Goal: Find specific page/section: Find specific page/section

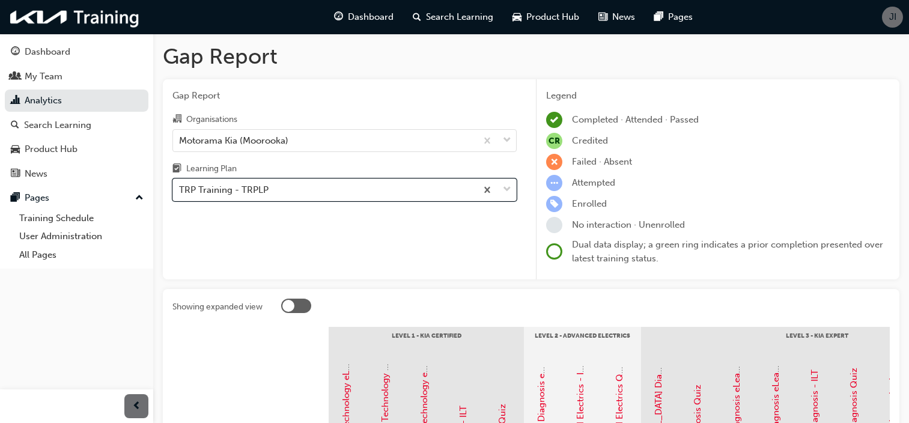
scroll to position [274, 0]
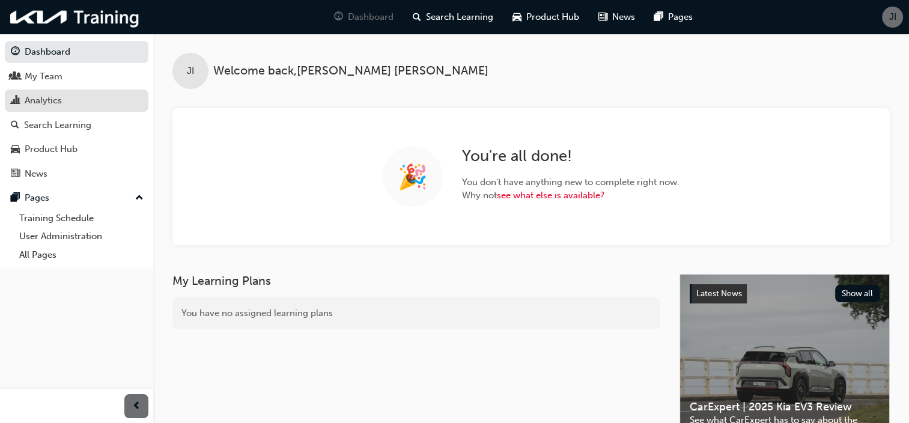
click at [22, 105] on div "Analytics" at bounding box center [77, 100] width 132 height 15
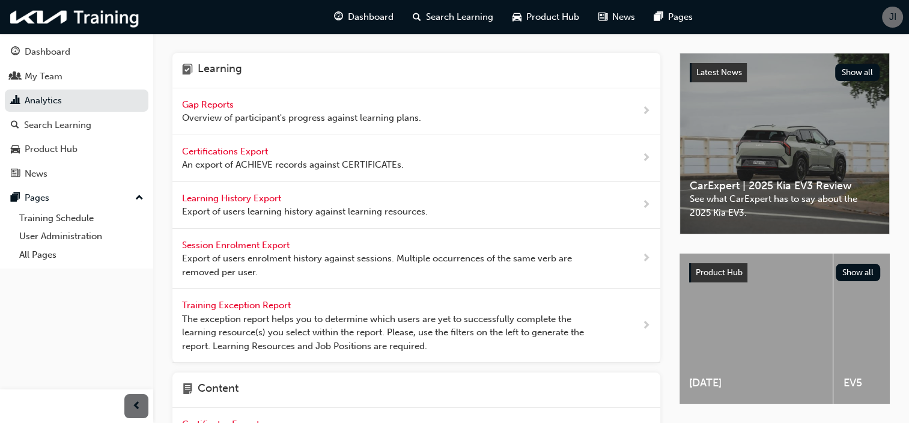
click at [218, 103] on span "Gap Reports" at bounding box center [209, 104] width 54 height 11
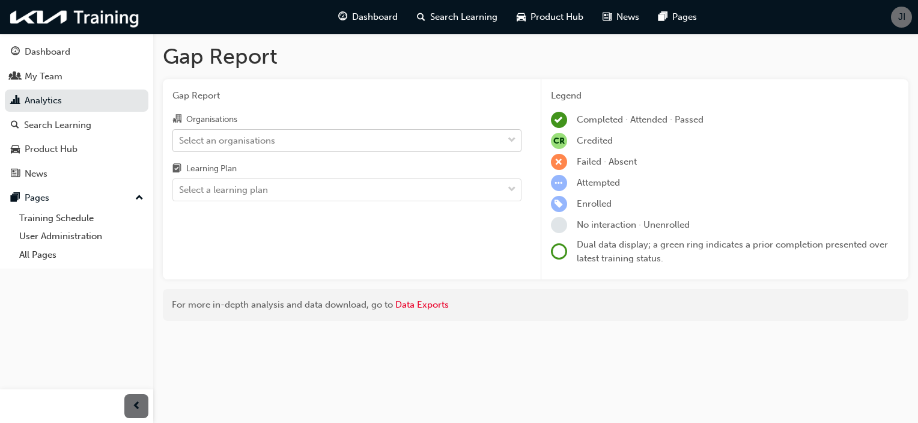
click at [232, 143] on div "Select an organisations" at bounding box center [227, 140] width 96 height 14
click at [180, 143] on input "Organisations Select an organisations" at bounding box center [179, 140] width 1 height 10
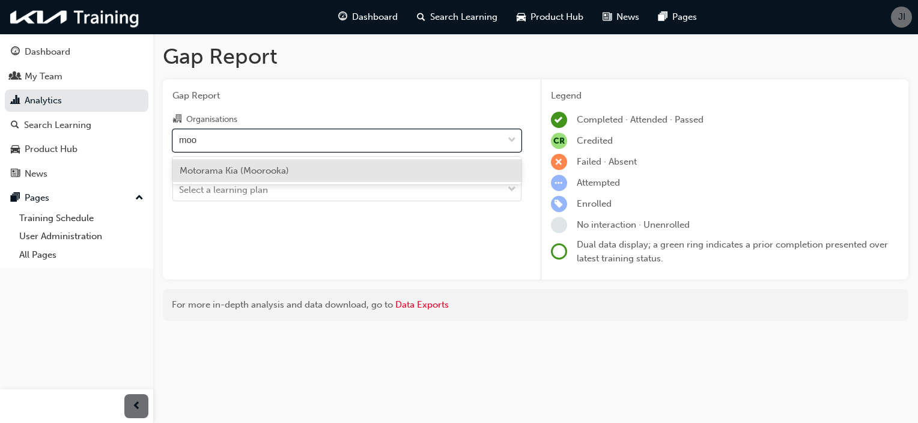
type input "moo"
click at [238, 156] on div "Organisations option Motorama Kia (Moorooka) focused, 93 of 156. 1 result avail…" at bounding box center [346, 156] width 349 height 89
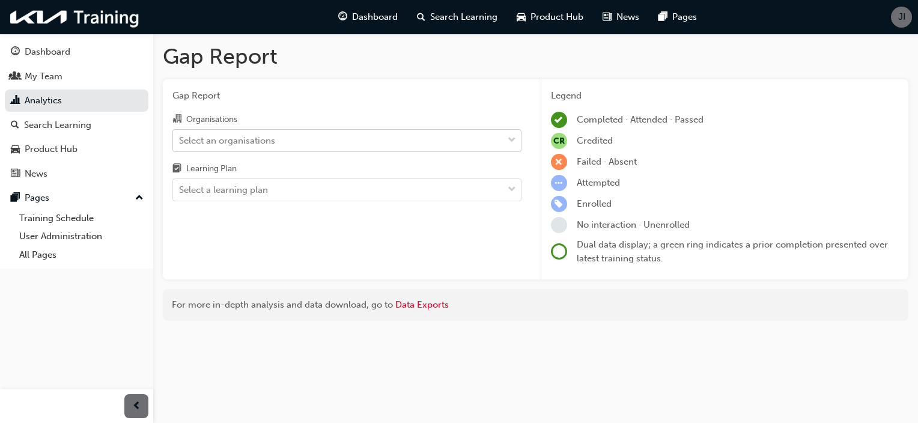
click at [235, 138] on div "Select an organisations" at bounding box center [227, 140] width 96 height 14
click at [180, 138] on input "Organisations Select an organisations" at bounding box center [179, 140] width 1 height 10
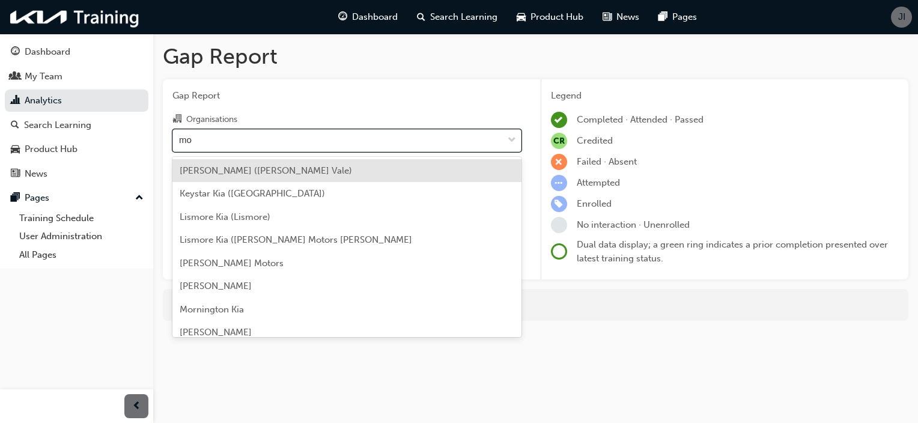
type input "moo"
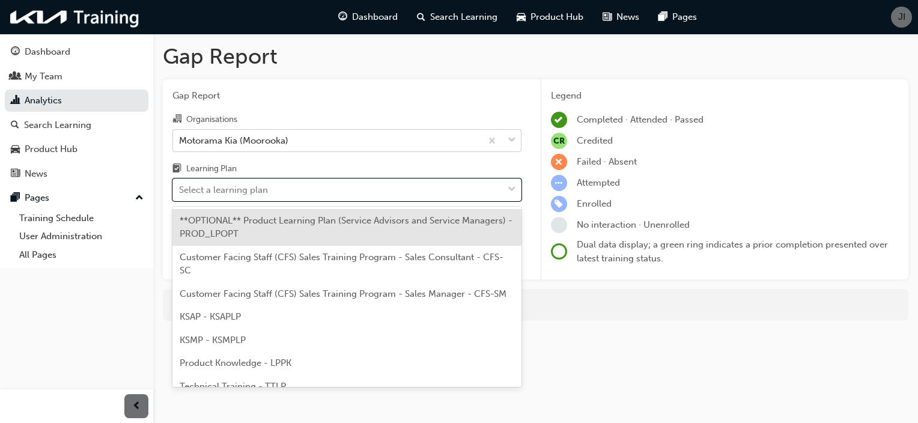
drag, startPoint x: 252, startPoint y: 190, endPoint x: 250, endPoint y: 203, distance: 13.3
click at [250, 203] on div "Gap Report Organisations Motorama Kia (Moorooka) Learning Plan option **OPTIONA…" at bounding box center [347, 179] width 368 height 201
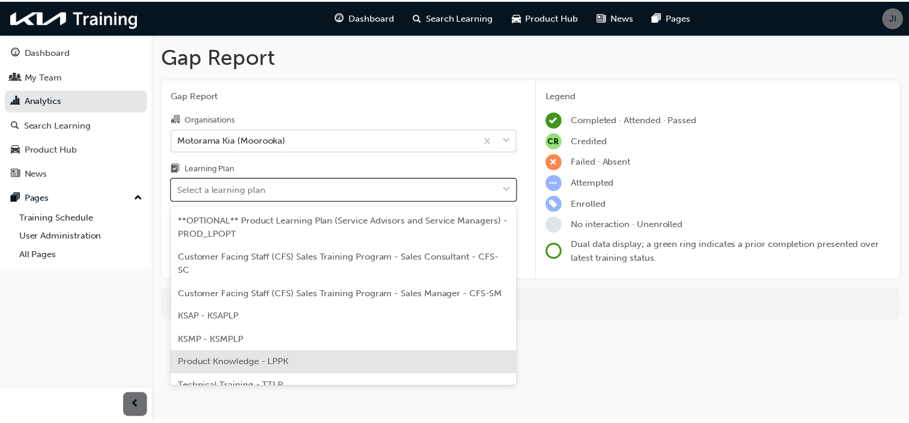
scroll to position [59, 0]
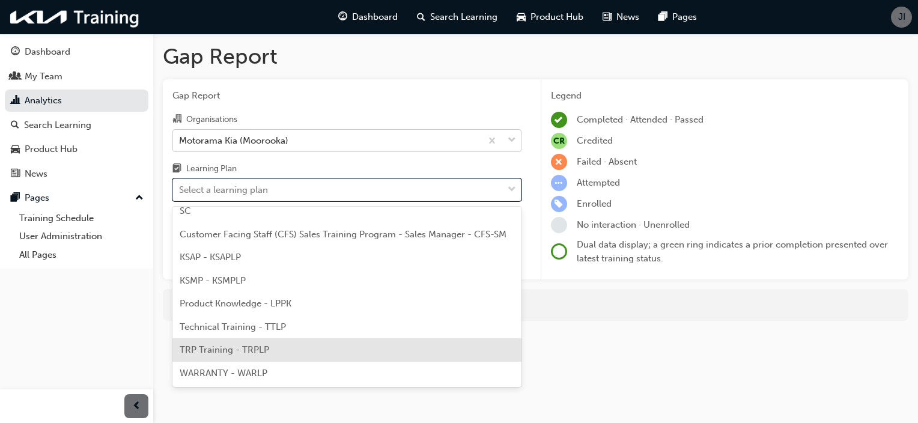
click at [261, 348] on span "TRP Training - TRPLP" at bounding box center [224, 349] width 89 height 11
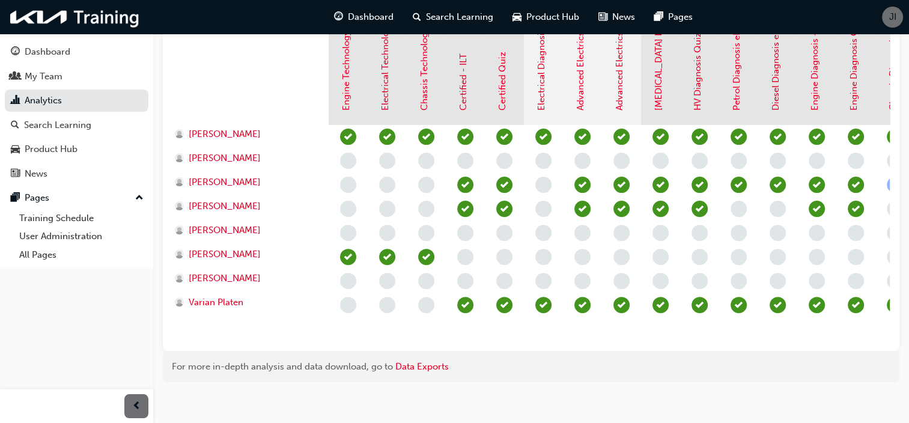
scroll to position [369, 0]
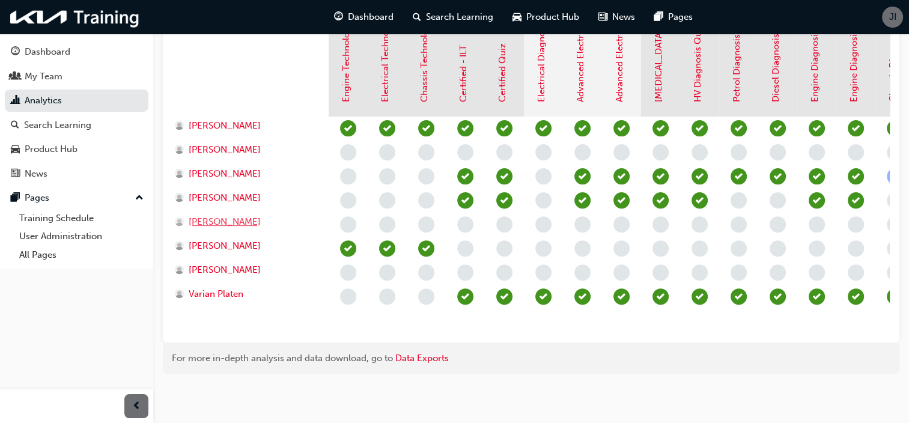
click at [226, 216] on span "[PERSON_NAME]" at bounding box center [225, 222] width 72 height 14
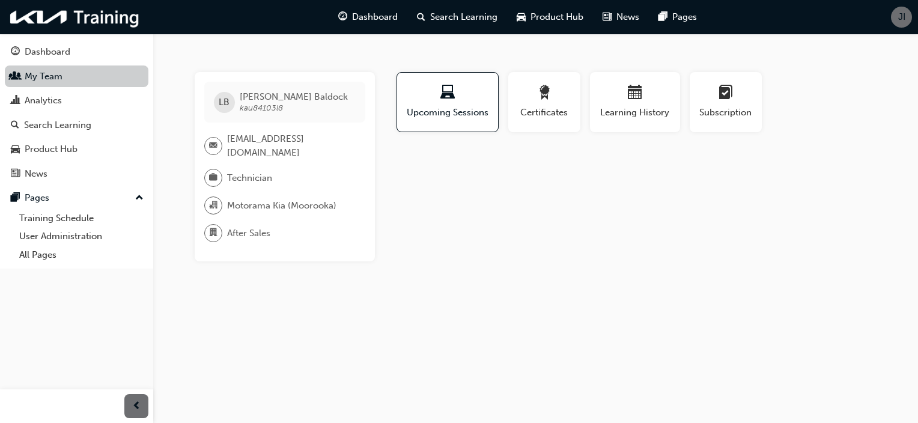
click at [55, 83] on link "My Team" at bounding box center [77, 76] width 144 height 22
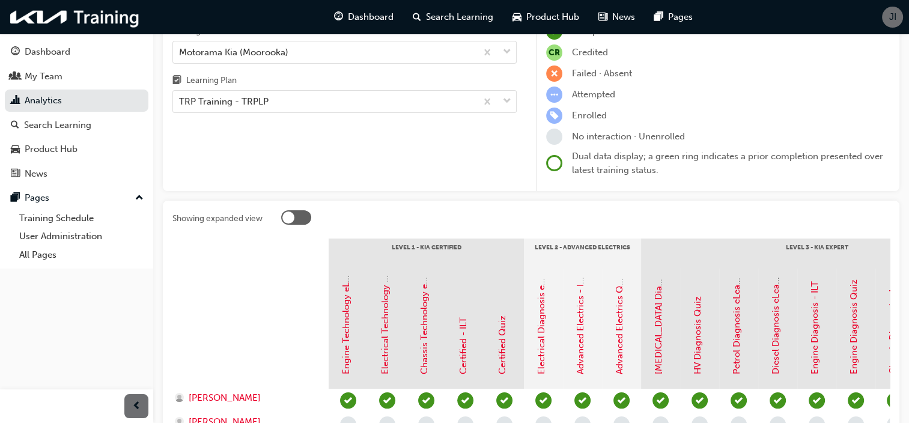
scroll to position [29, 0]
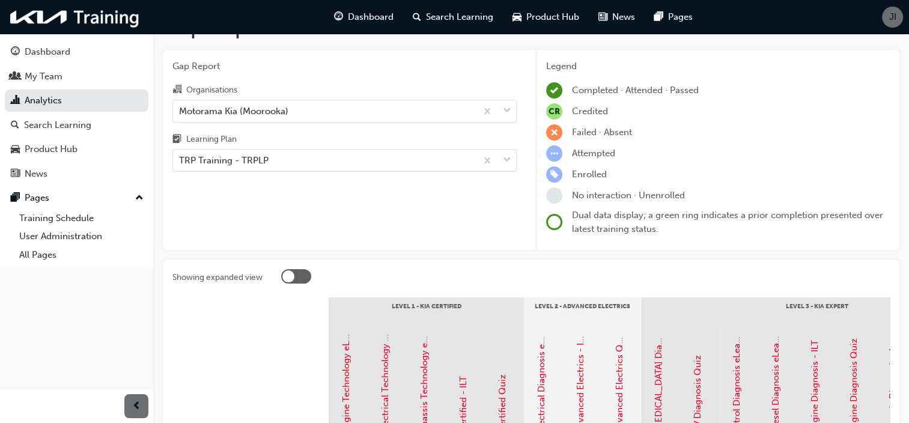
click at [252, 147] on div "Learning Plan" at bounding box center [344, 140] width 344 height 17
click at [180, 155] on input "Learning Plan TRP Training - TRPLP" at bounding box center [179, 160] width 1 height 10
click at [252, 147] on div "Learning Plan" at bounding box center [344, 140] width 344 height 17
click at [180, 155] on input "Learning Plan TRP Training - TRPLP" at bounding box center [179, 160] width 1 height 10
click at [253, 152] on div "TRP Training - TRPLP" at bounding box center [324, 160] width 303 height 21
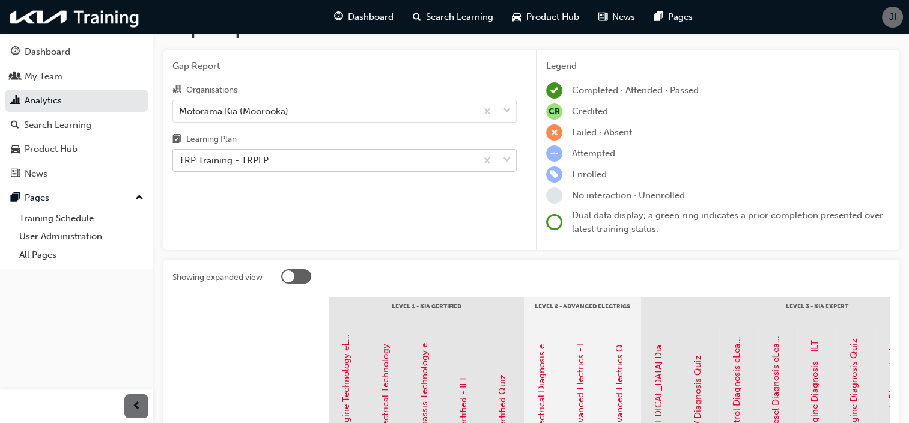
click at [180, 155] on input "Learning Plan TRP Training - TRPLP" at bounding box center [179, 160] width 1 height 10
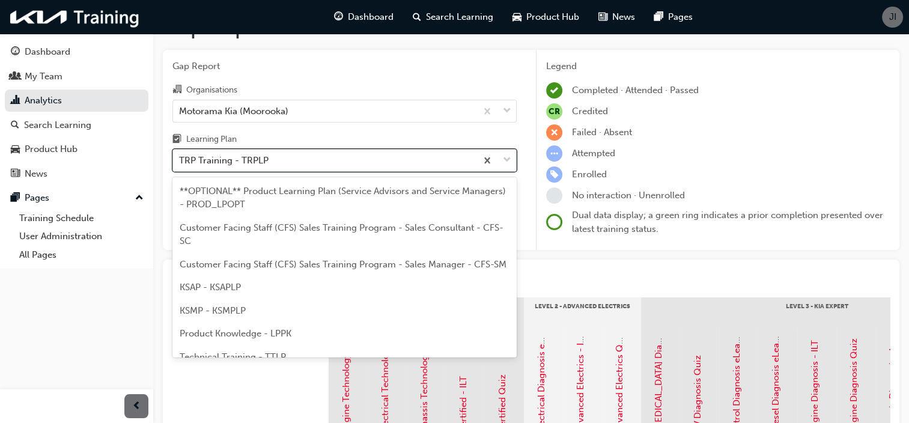
scroll to position [55, 0]
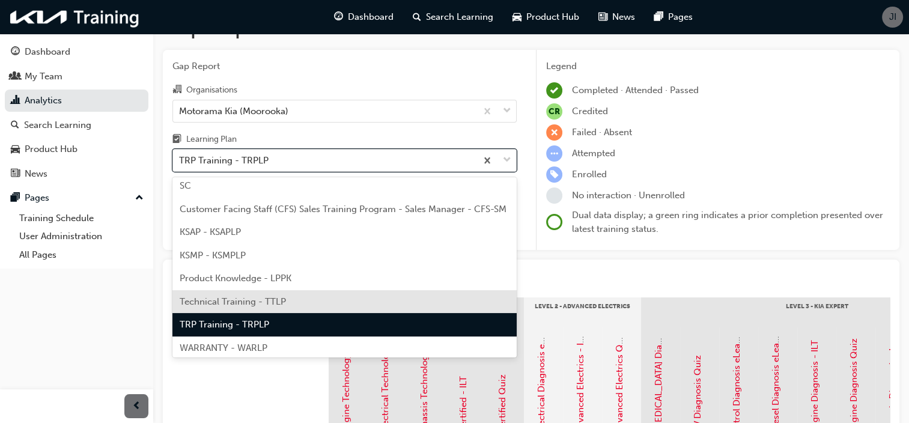
click at [312, 311] on div "Technical Training - TTLP" at bounding box center [344, 301] width 344 height 23
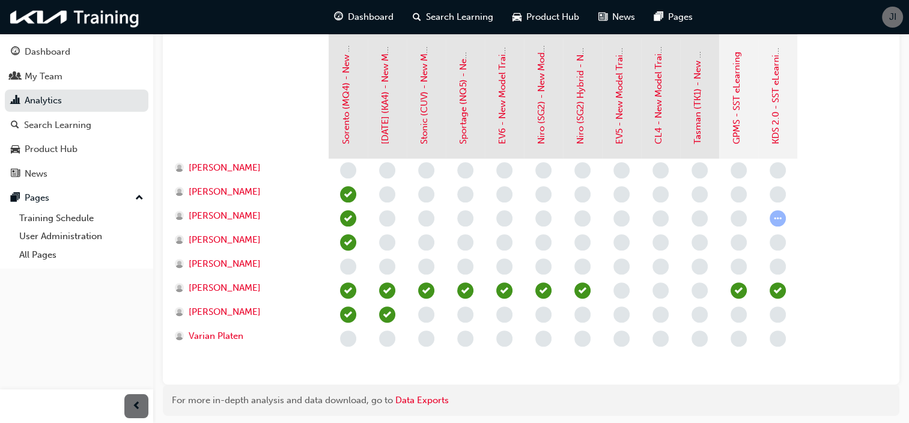
scroll to position [314, 0]
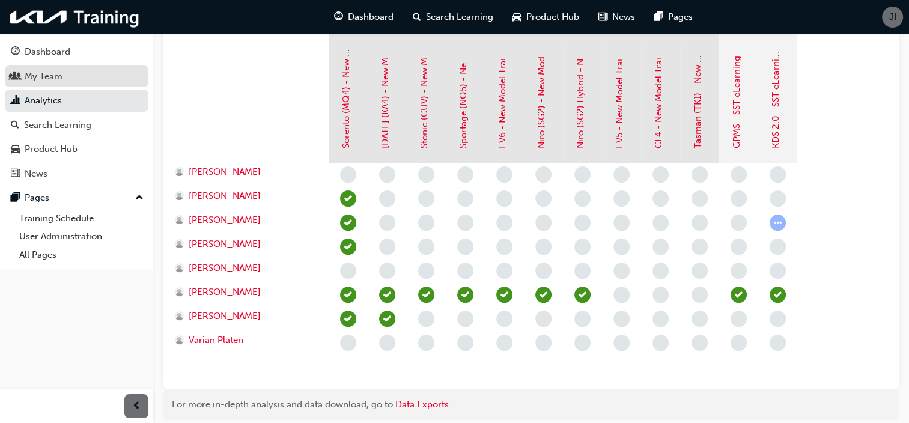
click at [46, 74] on div "My Team" at bounding box center [44, 77] width 38 height 14
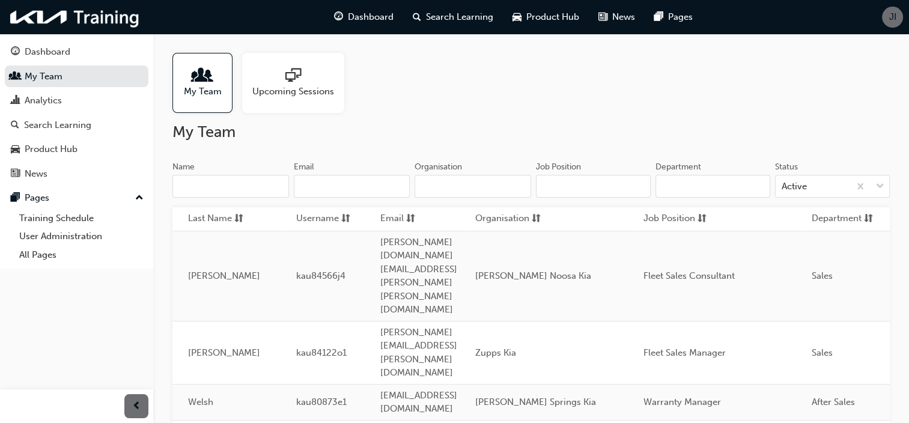
scroll to position [0, 324]
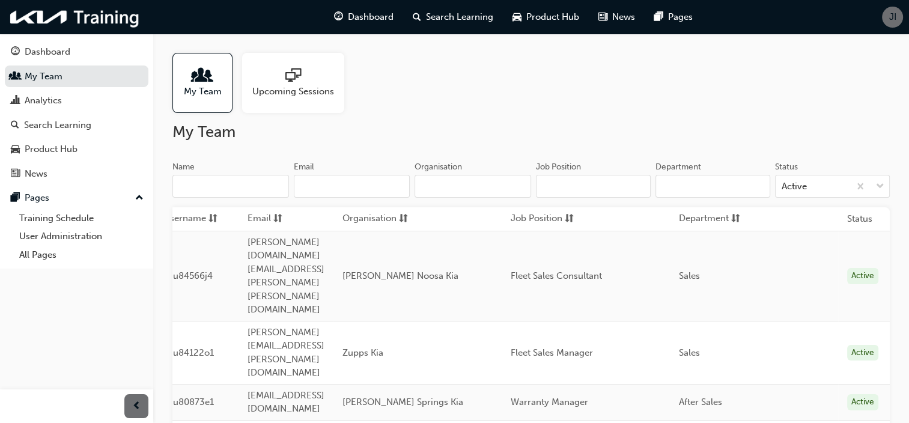
click at [740, 219] on span "sorting-icon" at bounding box center [735, 218] width 9 height 15
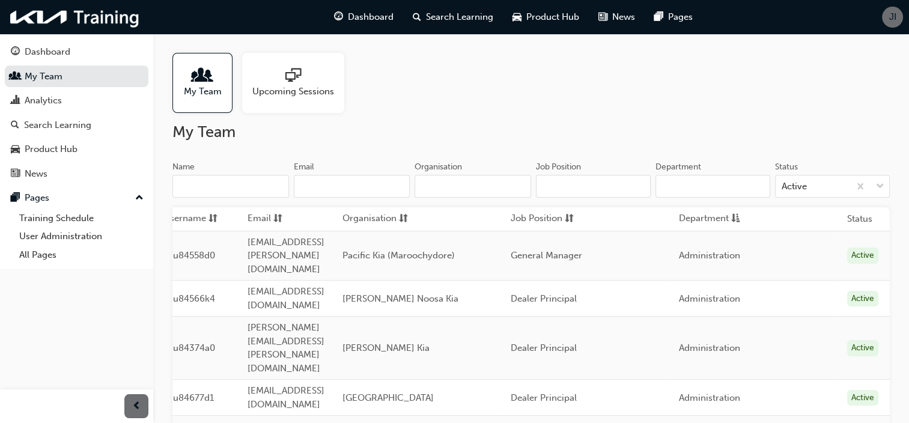
click at [594, 180] on input "Job Position" at bounding box center [593, 186] width 115 height 23
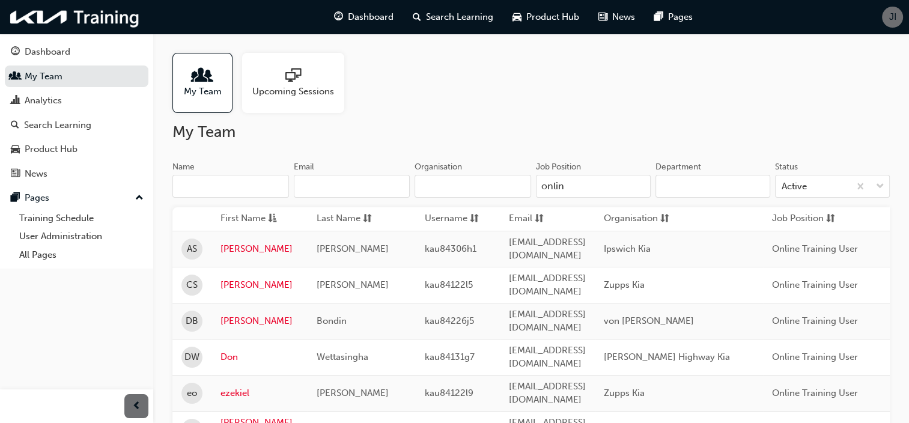
type input "online"
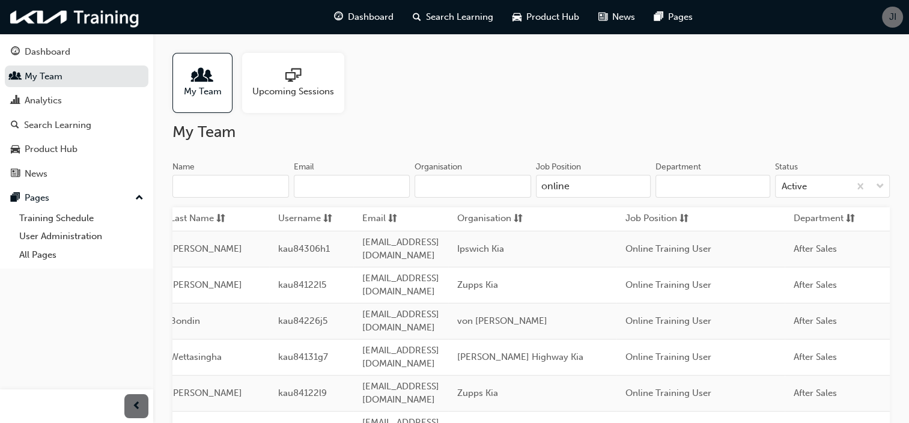
scroll to position [0, 218]
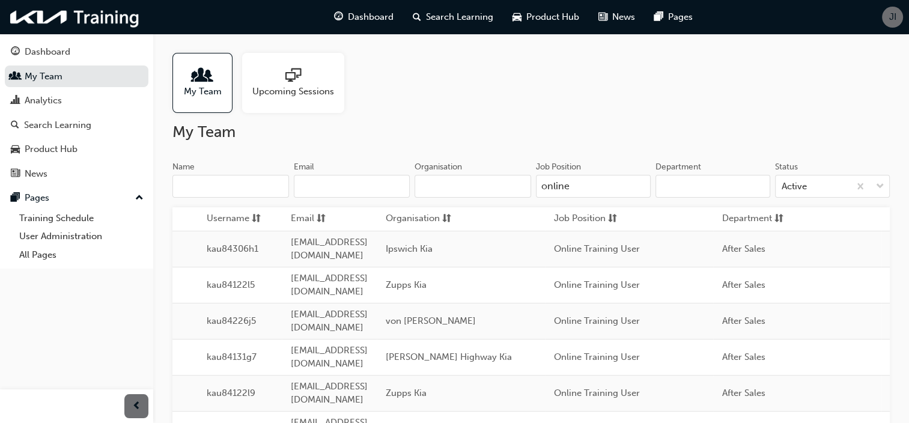
drag, startPoint x: 601, startPoint y: 189, endPoint x: 507, endPoint y: 186, distance: 93.7
click at [507, 186] on div "Name Email Organisation Job Position online Department Status Active" at bounding box center [530, 184] width 717 height 47
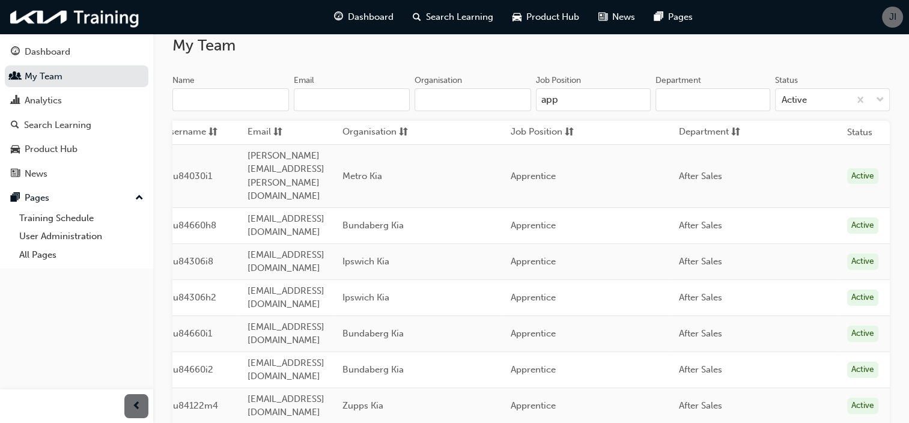
scroll to position [0, 0]
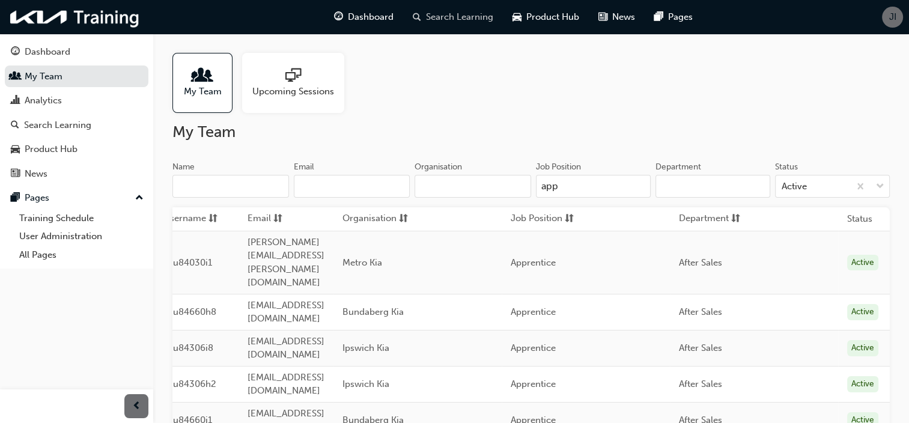
type input "app"
